Goal: Task Accomplishment & Management: Manage account settings

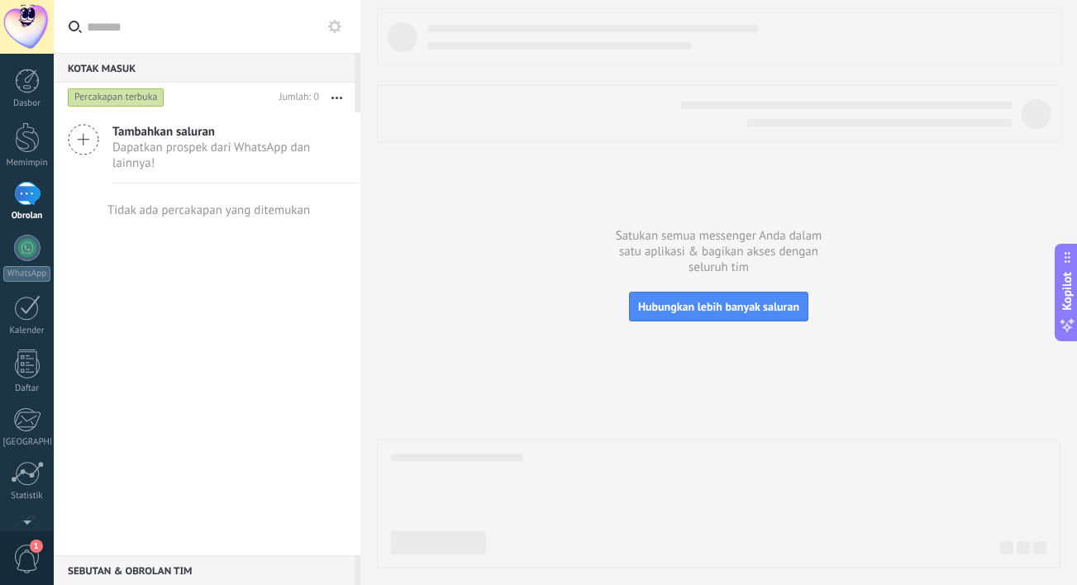
drag, startPoint x: 689, startPoint y: 129, endPoint x: 737, endPoint y: 121, distance: 48.5
click at [698, 126] on div at bounding box center [719, 113] width 685 height 57
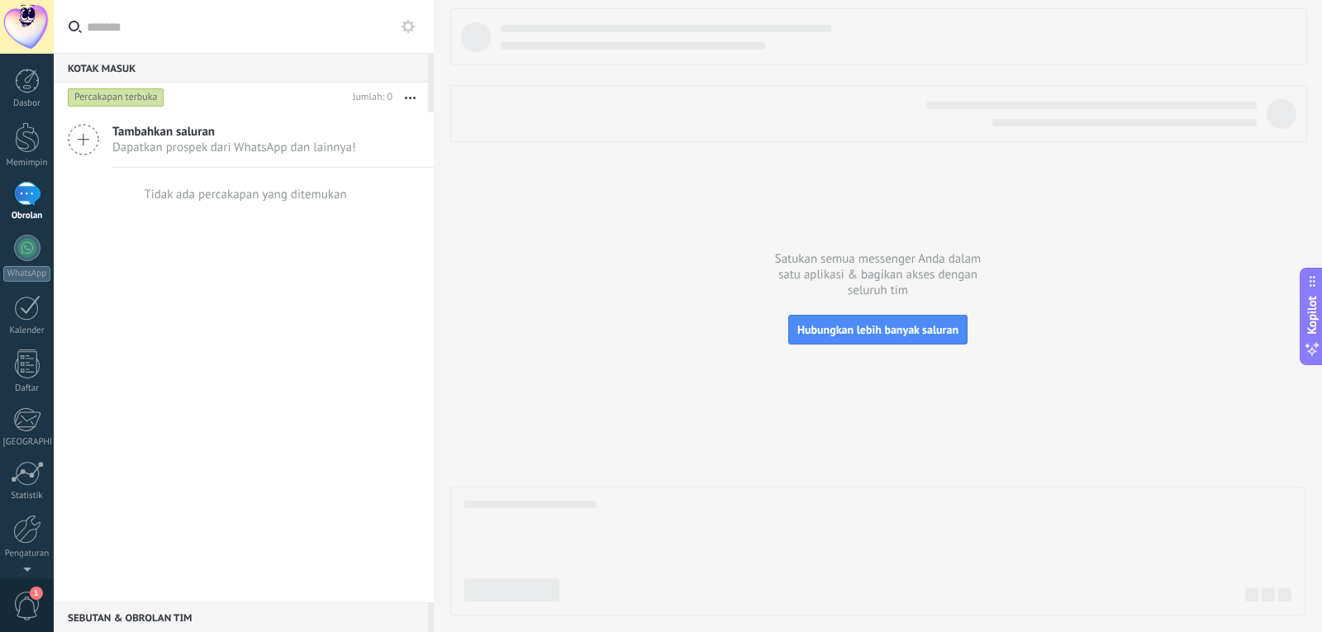
click at [39, 29] on div at bounding box center [27, 27] width 54 height 54
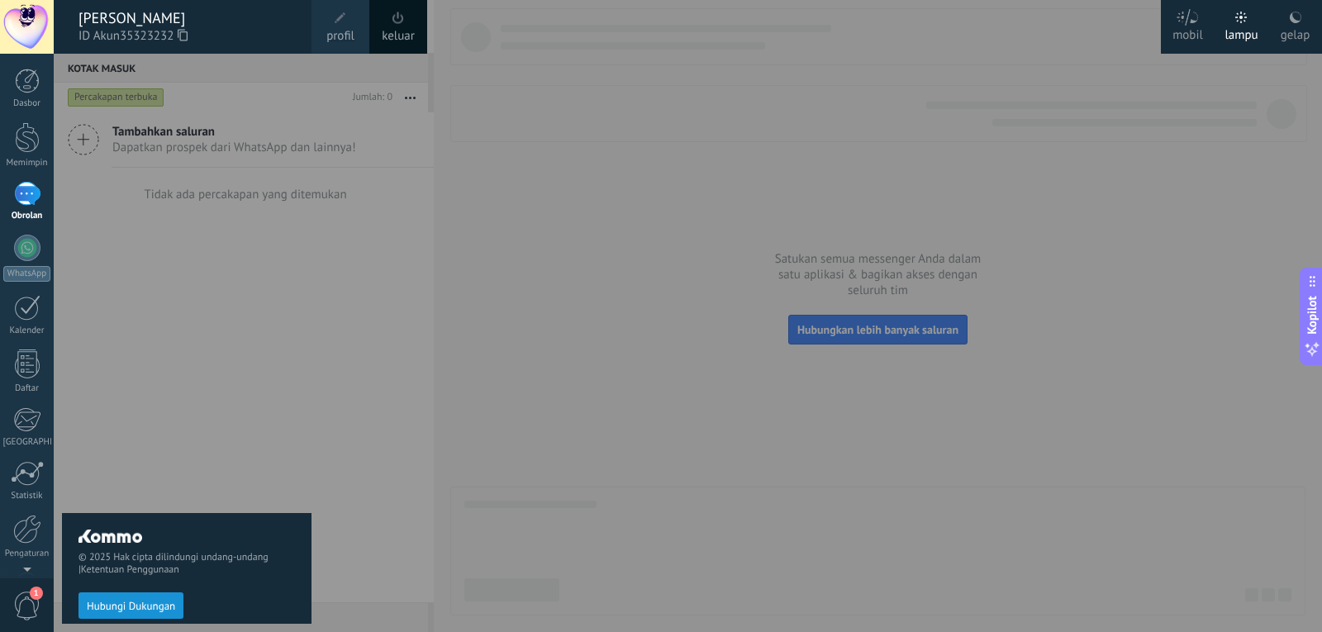
click at [395, 31] on font "keluar" at bounding box center [398, 36] width 33 height 16
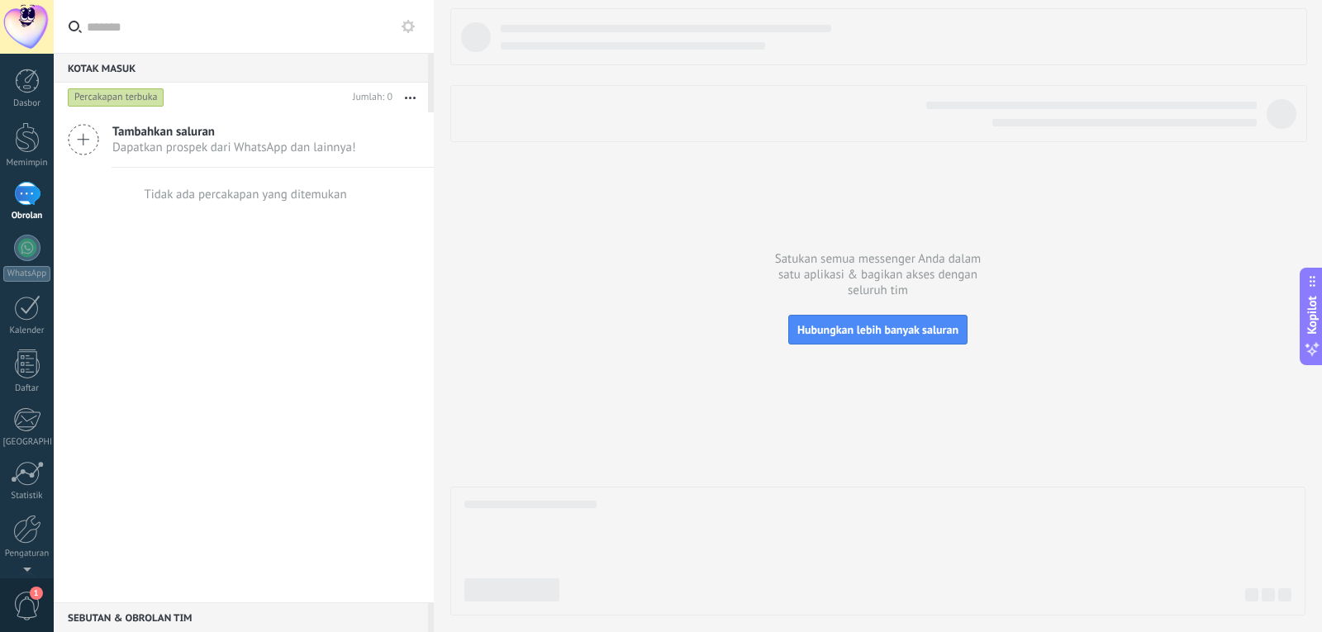
click at [11, 31] on div at bounding box center [27, 27] width 54 height 54
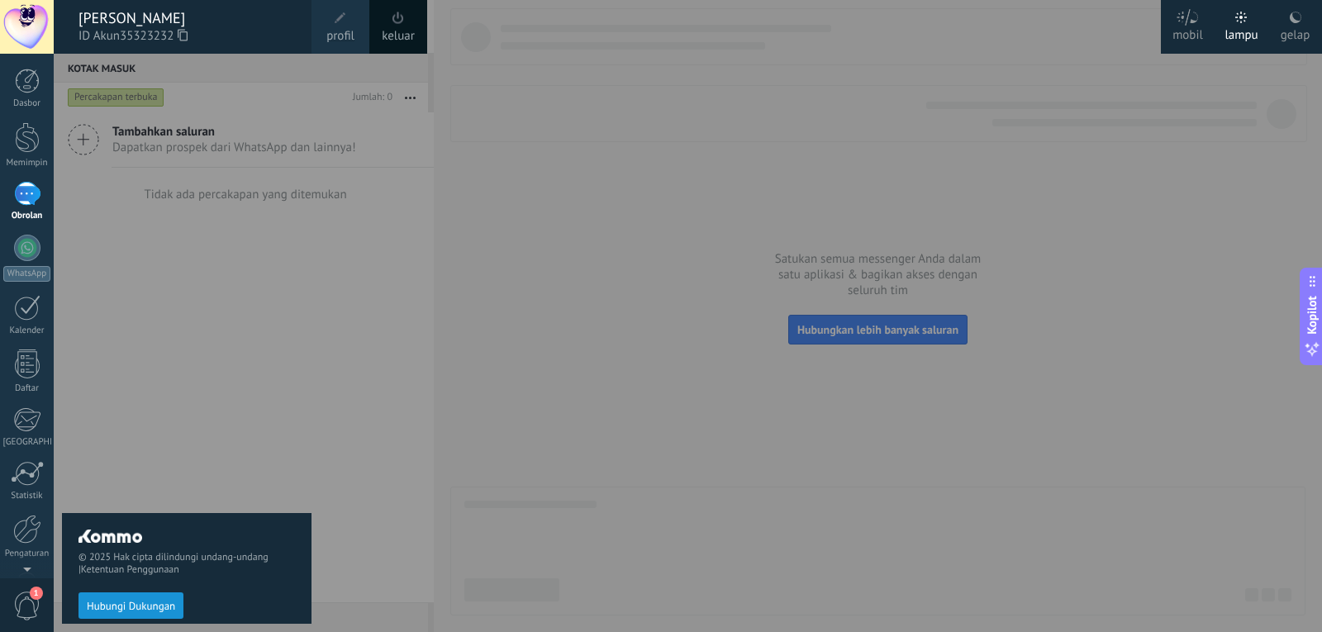
click at [384, 17] on div "keluar" at bounding box center [398, 27] width 58 height 54
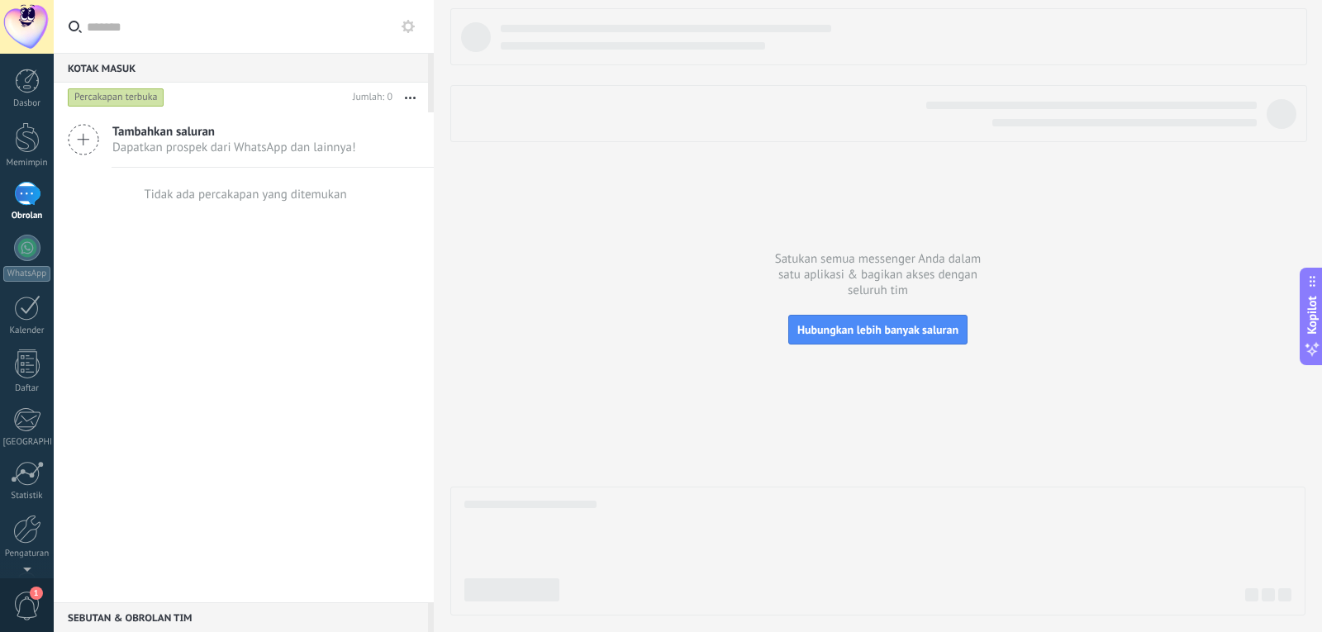
click at [403, 24] on body ".abecls-1,.abecls-2{fill-rule:evenodd}.abecls-2{fill:#fff} .abhcls-1{fill:none}…" at bounding box center [661, 316] width 1322 height 632
